Goal: Navigation & Orientation: Find specific page/section

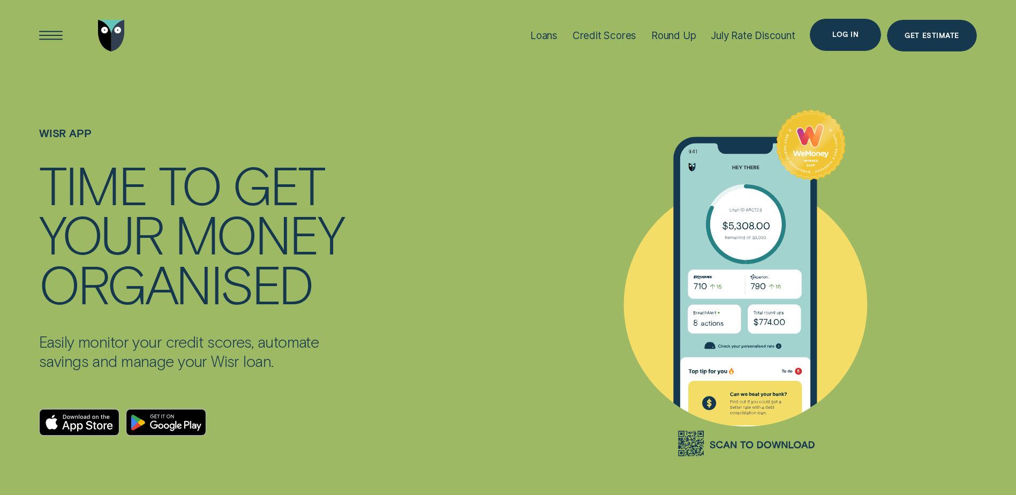
click at [836, 32] on div "Log in" at bounding box center [845, 35] width 26 height 6
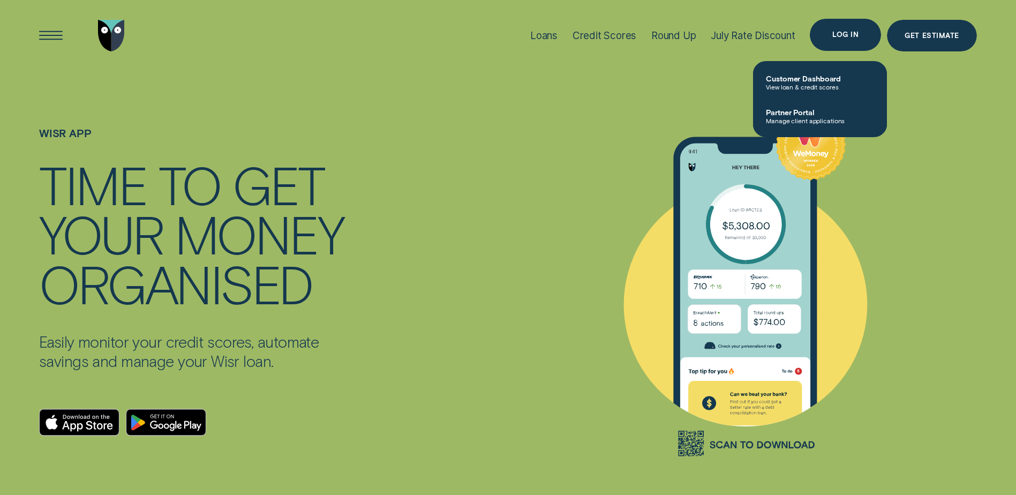
click at [833, 33] on div "Log in" at bounding box center [845, 35] width 26 height 6
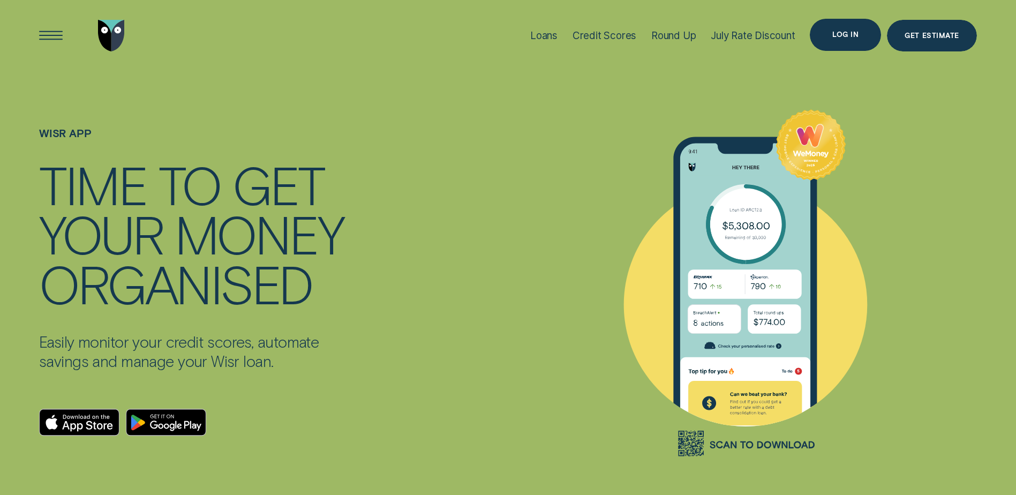
click at [844, 32] on div "Log in" at bounding box center [845, 35] width 26 height 6
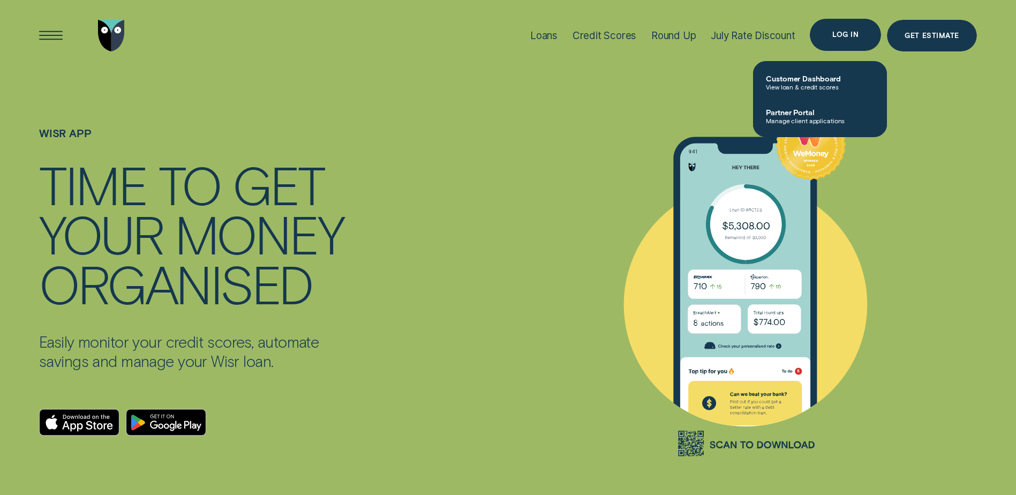
click at [844, 32] on div "Log in" at bounding box center [845, 35] width 26 height 6
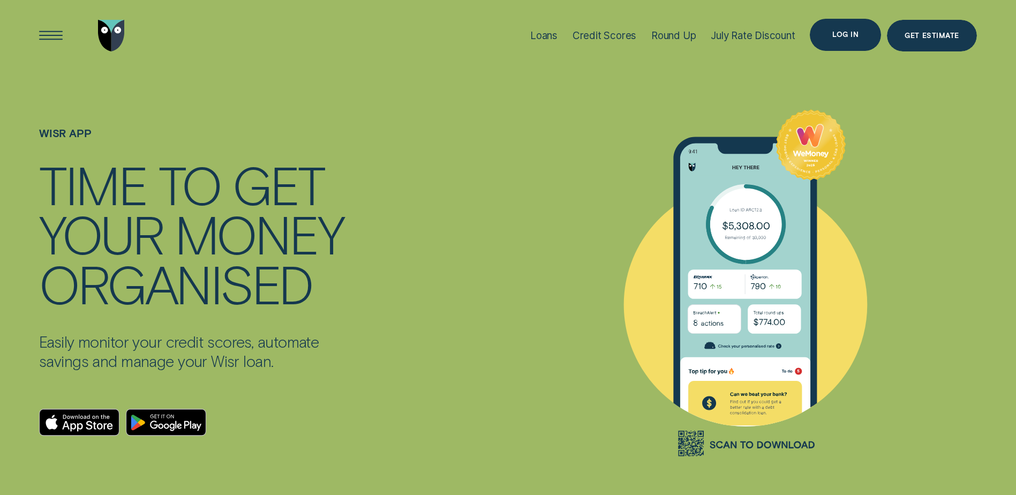
click at [843, 33] on div "Log in" at bounding box center [845, 35] width 26 height 6
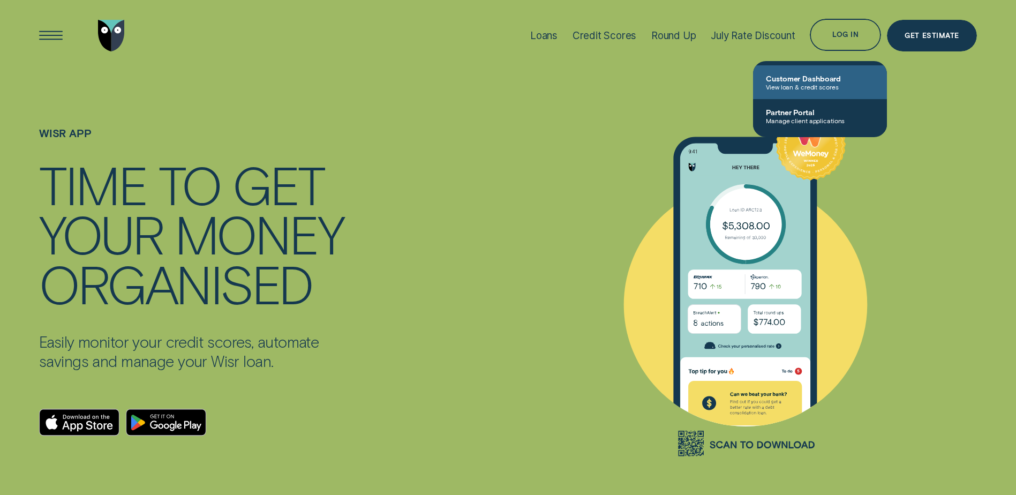
click at [801, 80] on span "Customer Dashboard" at bounding box center [820, 78] width 108 height 9
